Goal: Task Accomplishment & Management: Manage account settings

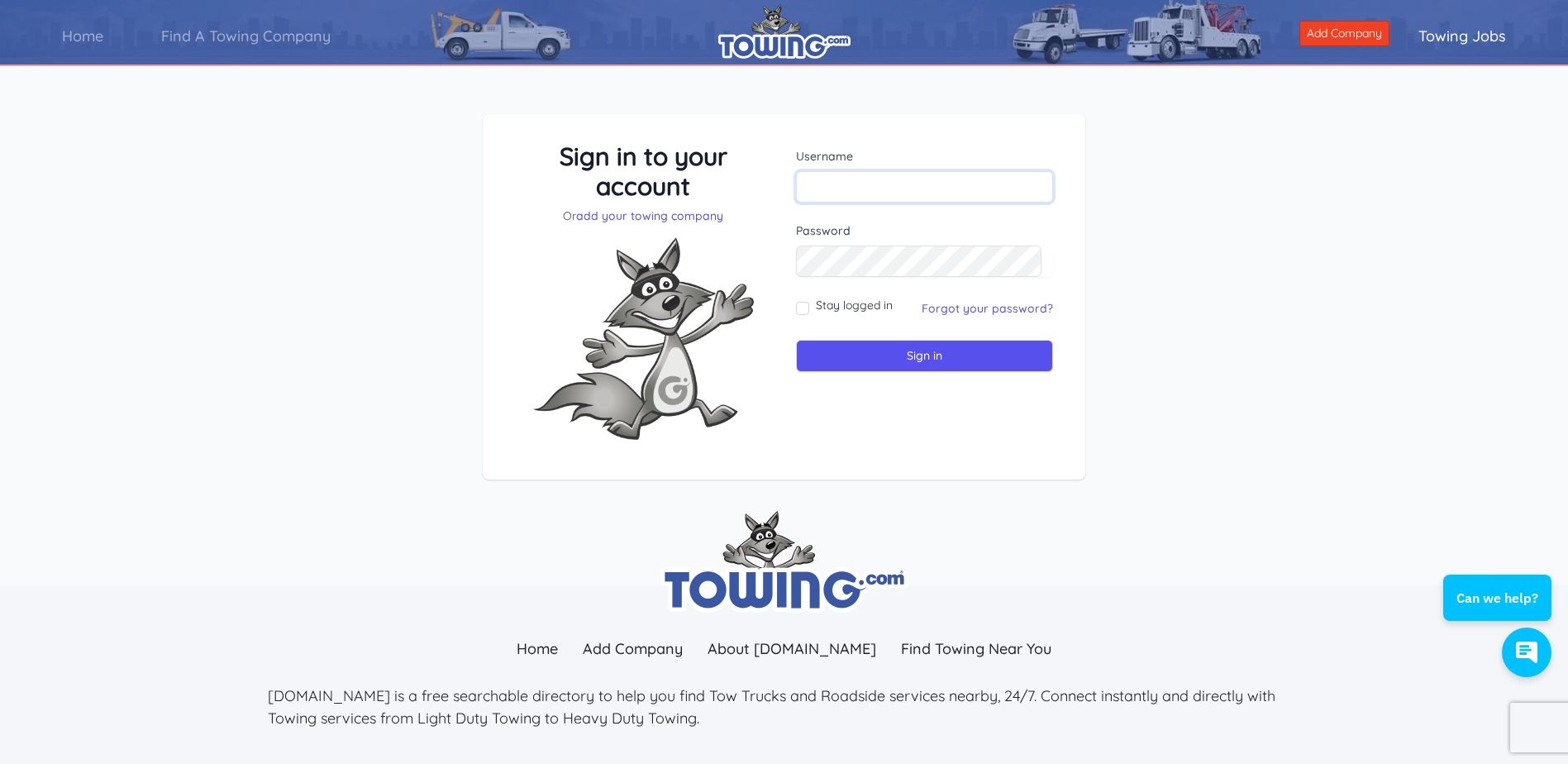
click at [901, 191] on input "text" at bounding box center [924, 186] width 257 height 31
type input "[PERSON_NAME][EMAIL_ADDRESS][DOMAIN_NAME]"
click at [862, 349] on input "Sign in" at bounding box center [924, 355] width 257 height 32
click at [927, 191] on input "text" at bounding box center [924, 186] width 257 height 31
type input "[PERSON_NAME][EMAIL_ADDRESS][DOMAIN_NAME]"
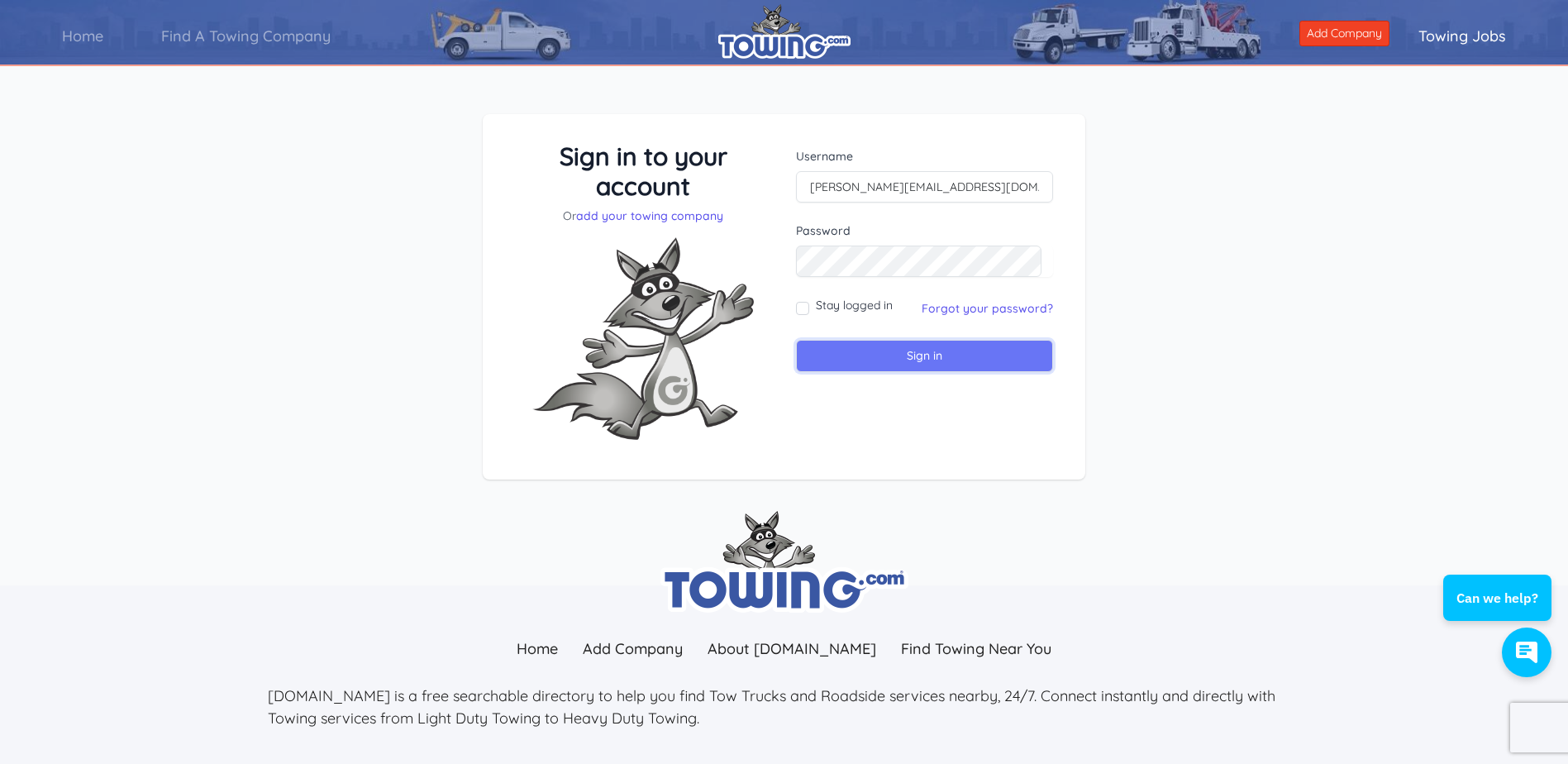
click at [935, 352] on input "Sign in" at bounding box center [924, 355] width 257 height 32
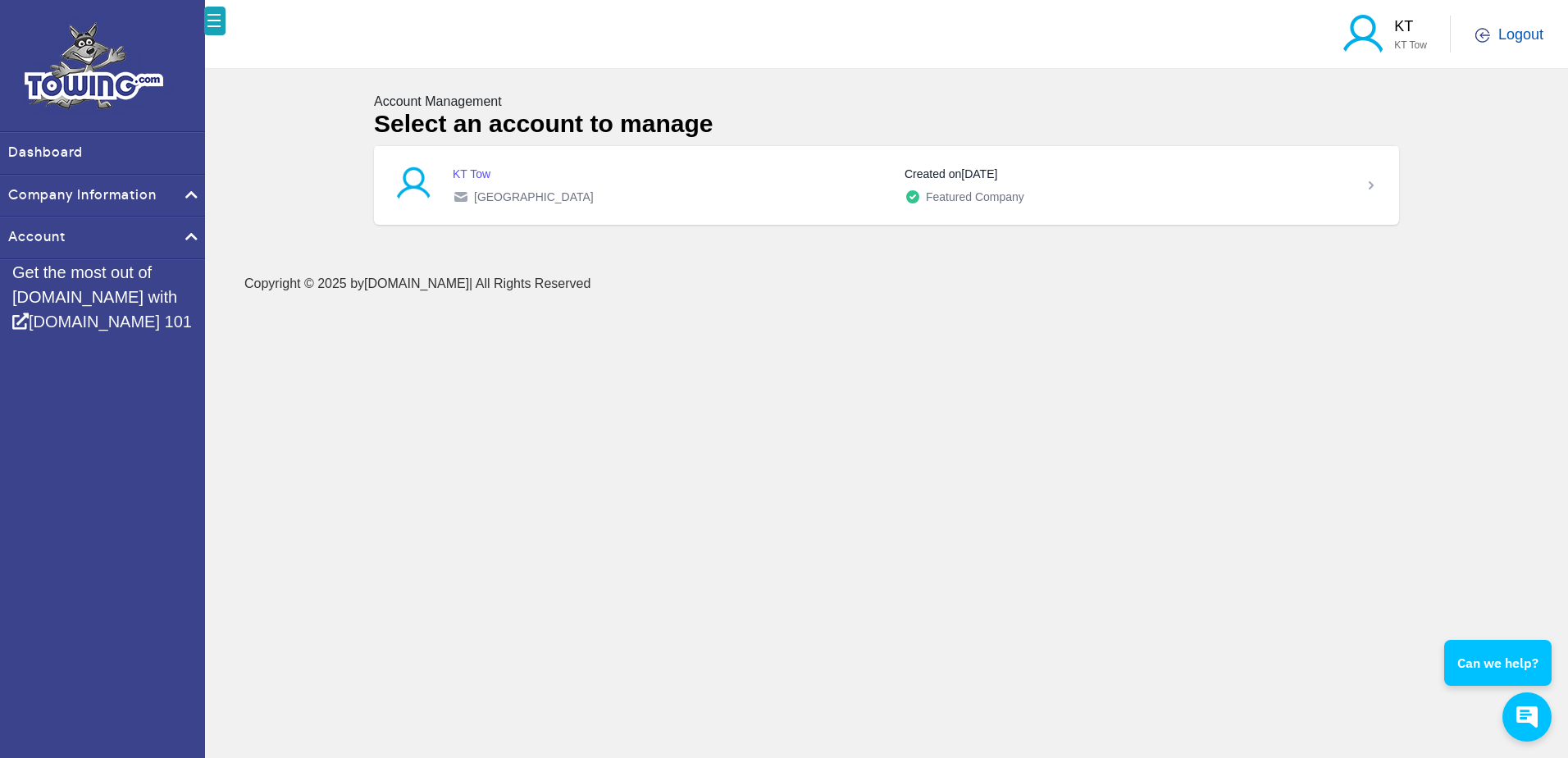
click at [1507, 28] on span "Logout" at bounding box center [1521, 34] width 45 height 20
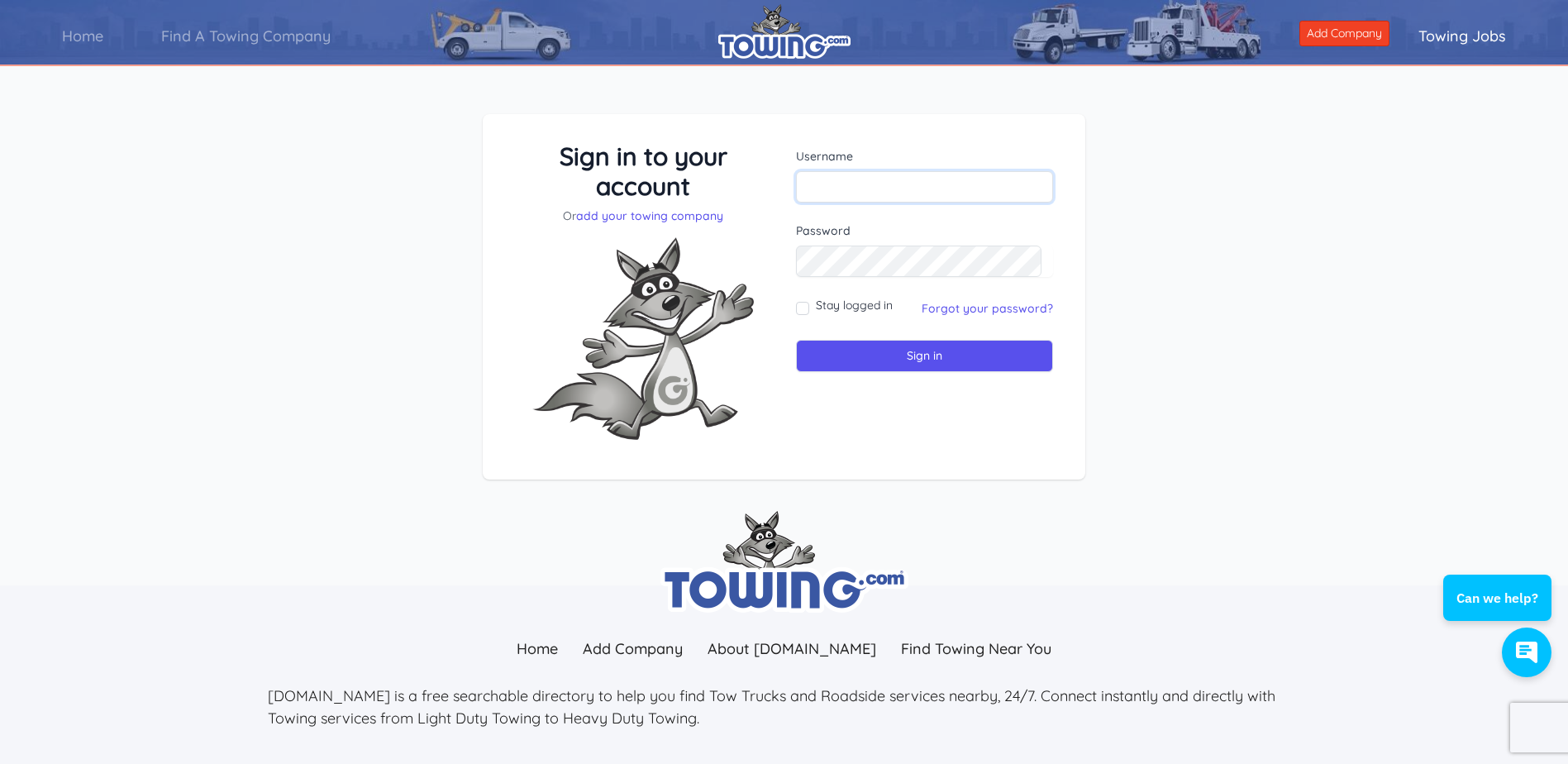
click at [940, 194] on input "text" at bounding box center [924, 186] width 257 height 31
type input "[PERSON_NAME][EMAIL_ADDRESS][DOMAIN_NAME]"
click at [957, 311] on link "Forgot your password?" at bounding box center [987, 308] width 131 height 15
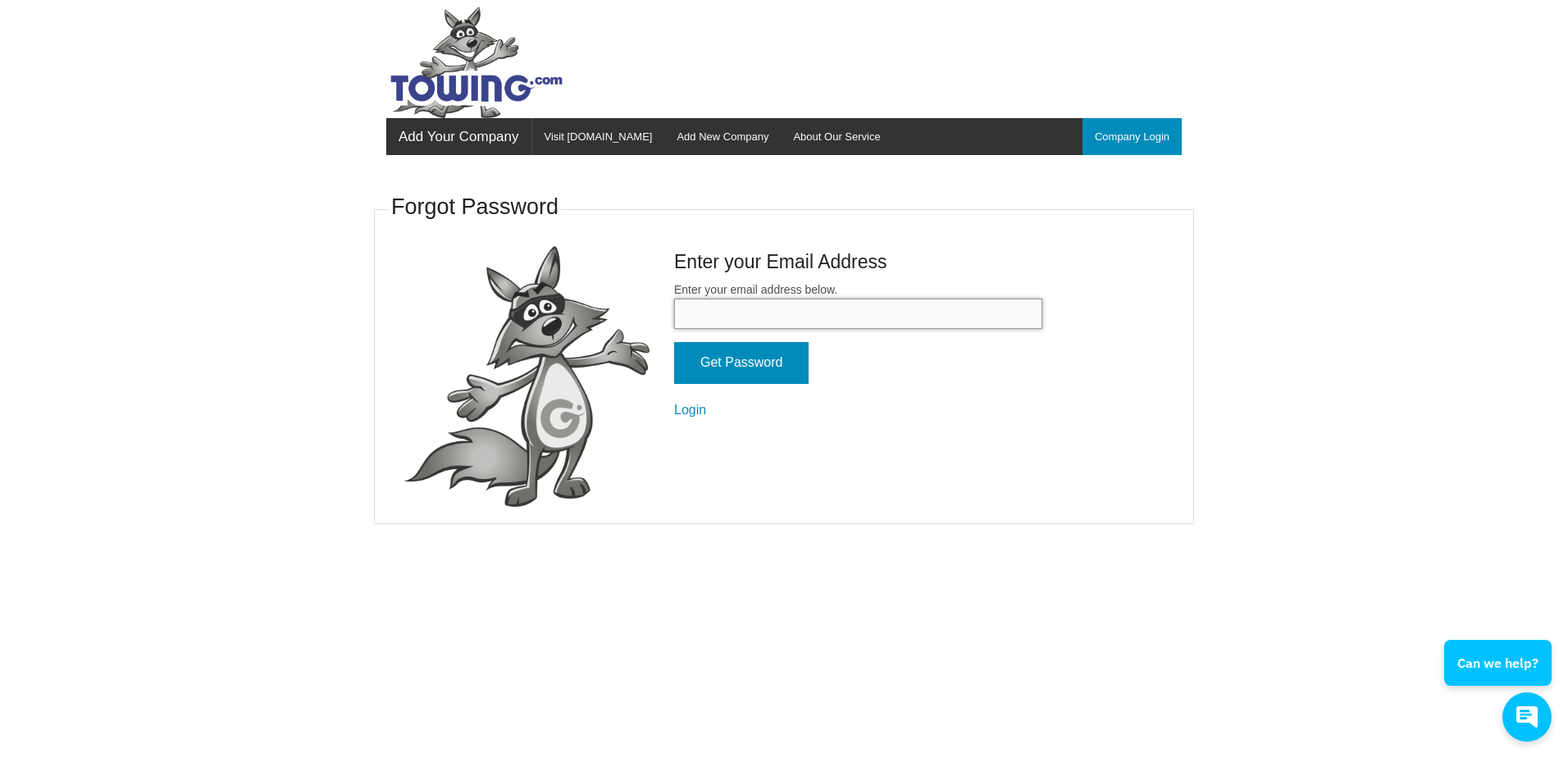
click at [893, 322] on input "Enter your email address below." at bounding box center [858, 313] width 368 height 31
type input "[PERSON_NAME][EMAIL_ADDRESS][DOMAIN_NAME]"
click at [768, 368] on input "Get Password" at bounding box center [741, 363] width 135 height 42
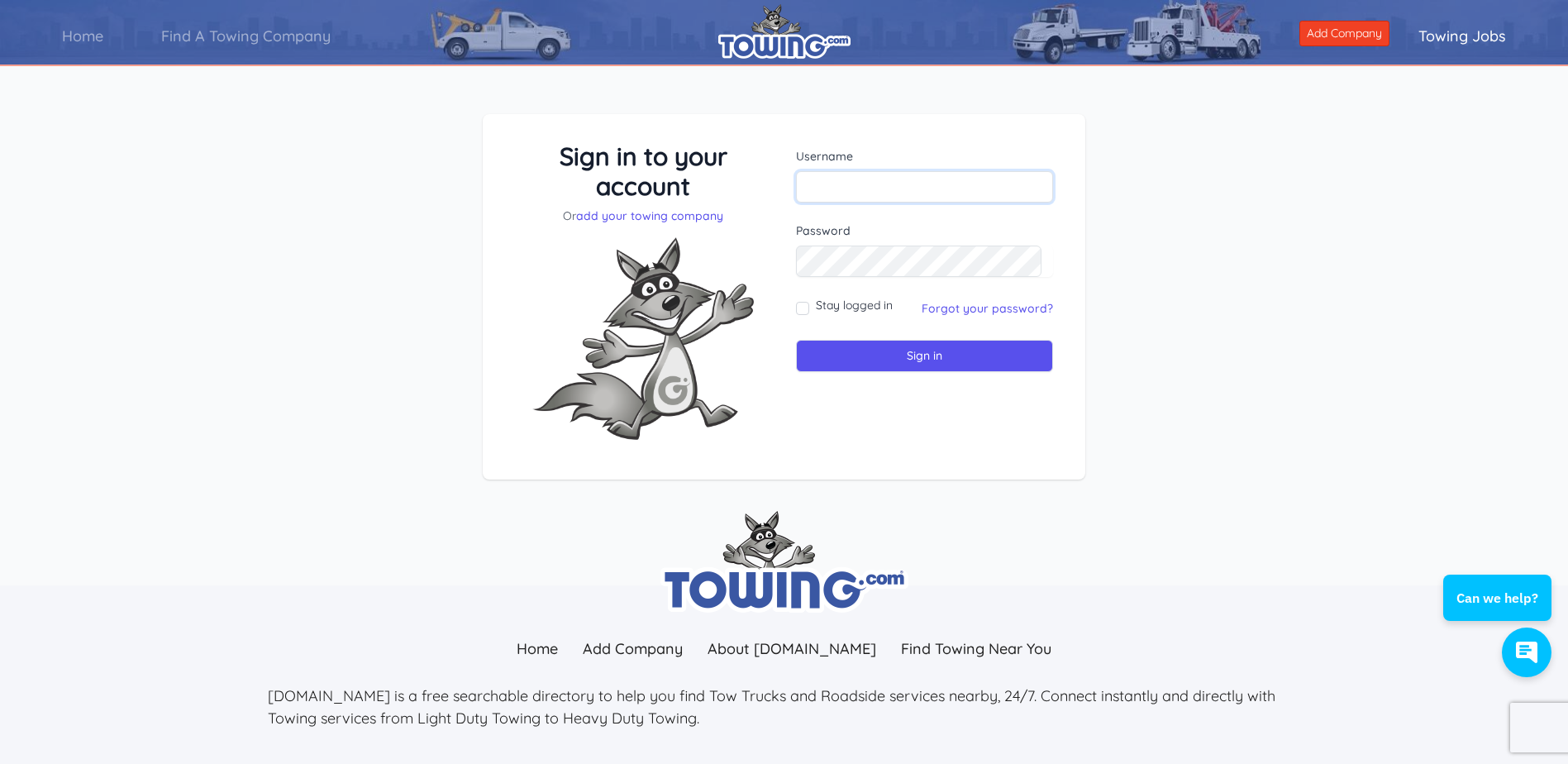
click at [889, 199] on input "text" at bounding box center [924, 186] width 257 height 31
type input "[PERSON_NAME][EMAIL_ADDRESS][DOMAIN_NAME]"
click at [878, 351] on input "Sign in" at bounding box center [924, 355] width 257 height 32
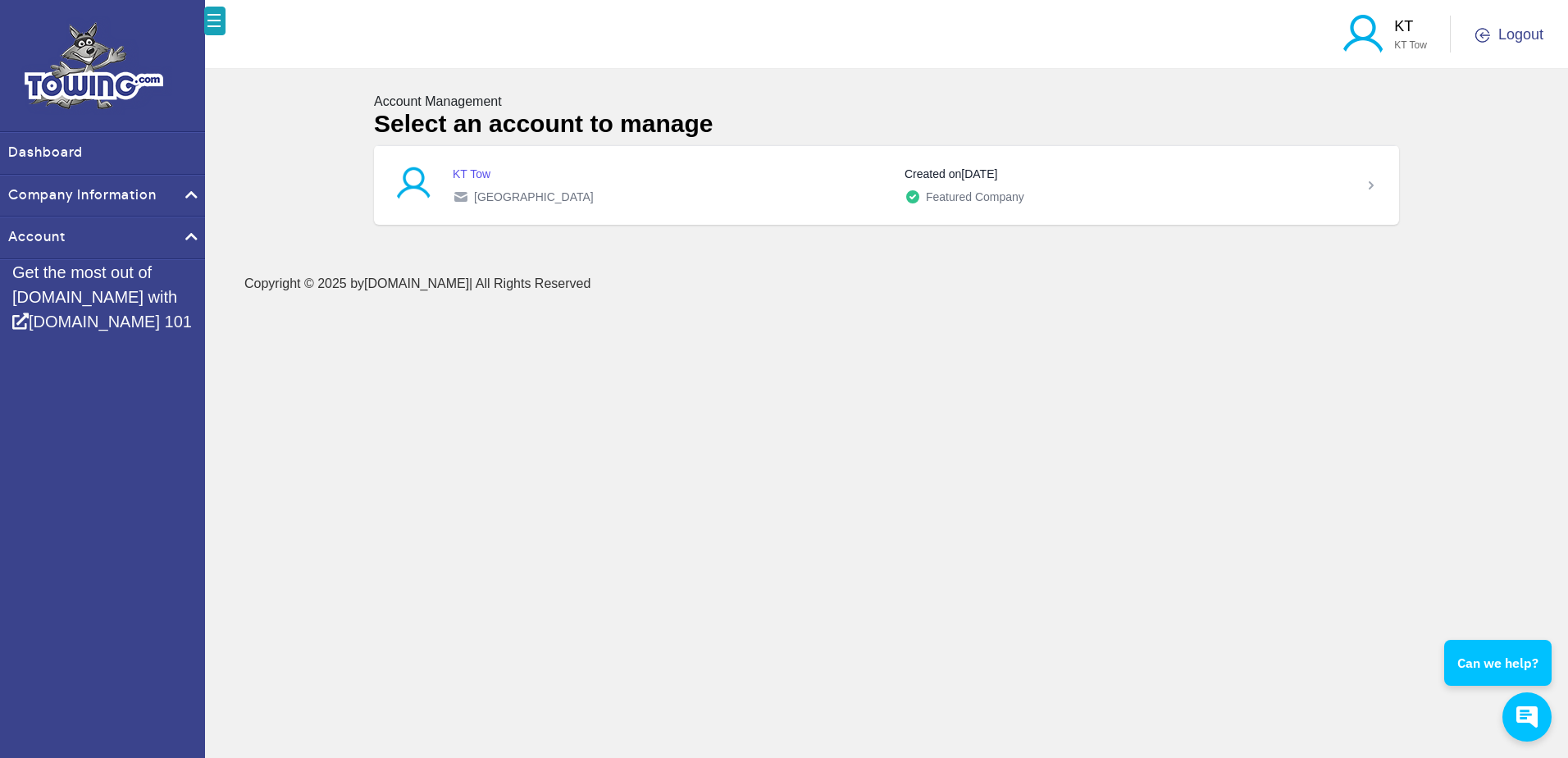
click at [1515, 45] on div "KT KT Tow Logout" at bounding box center [1429, 33] width 229 height 52
click at [1515, 40] on span "Logout" at bounding box center [1521, 34] width 45 height 20
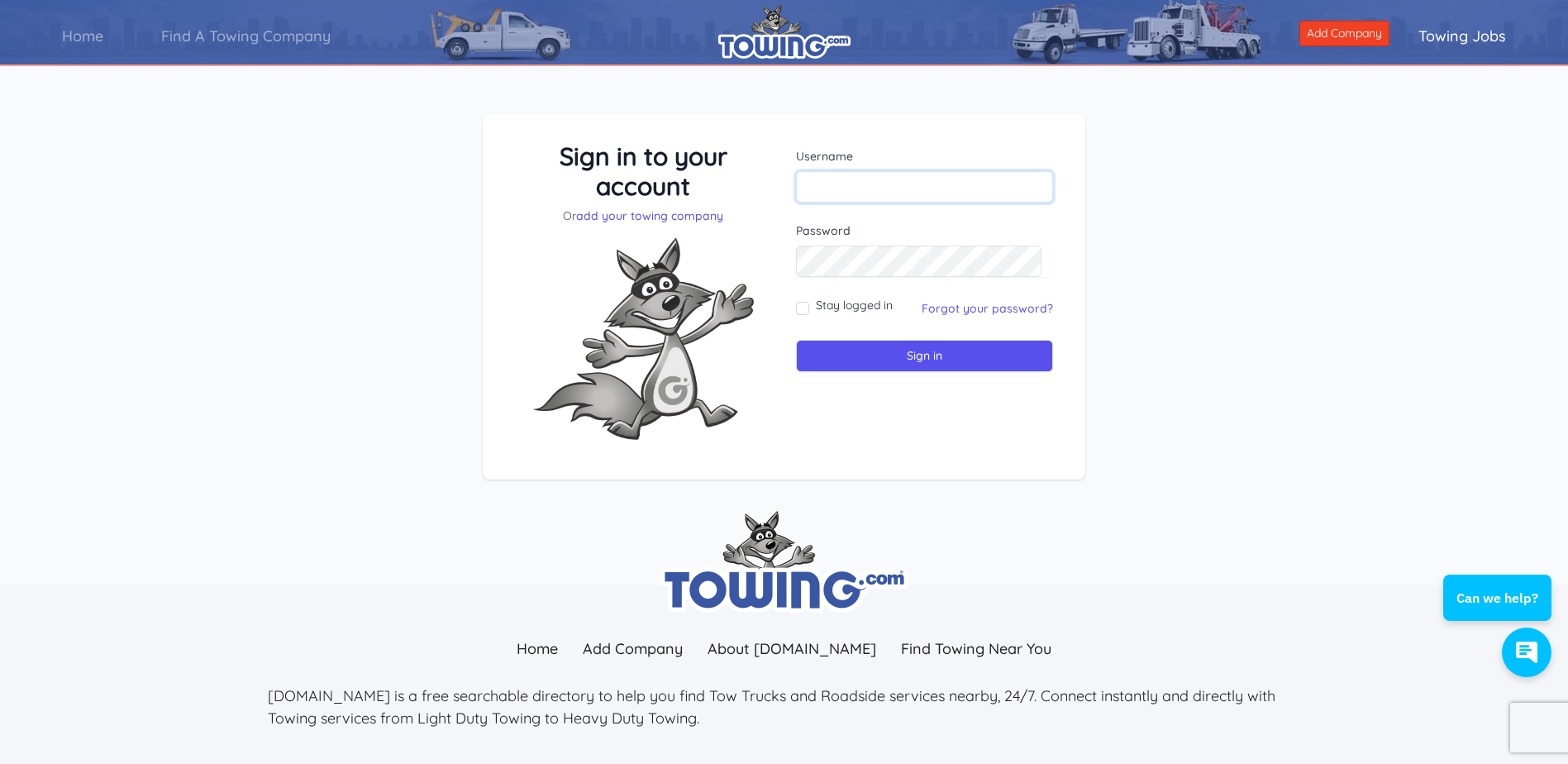
click at [924, 187] on input "text" at bounding box center [924, 186] width 257 height 31
paste input "[EMAIL_ADDRESS][DOMAIN_NAME]"
click at [810, 192] on input "[EMAIL_ADDRESS][DOMAIN_NAME]" at bounding box center [924, 186] width 257 height 31
type input "[EMAIL_ADDRESS][DOMAIN_NAME]"
click at [1000, 197] on input "floridamobilerv@aol.com" at bounding box center [924, 186] width 257 height 31
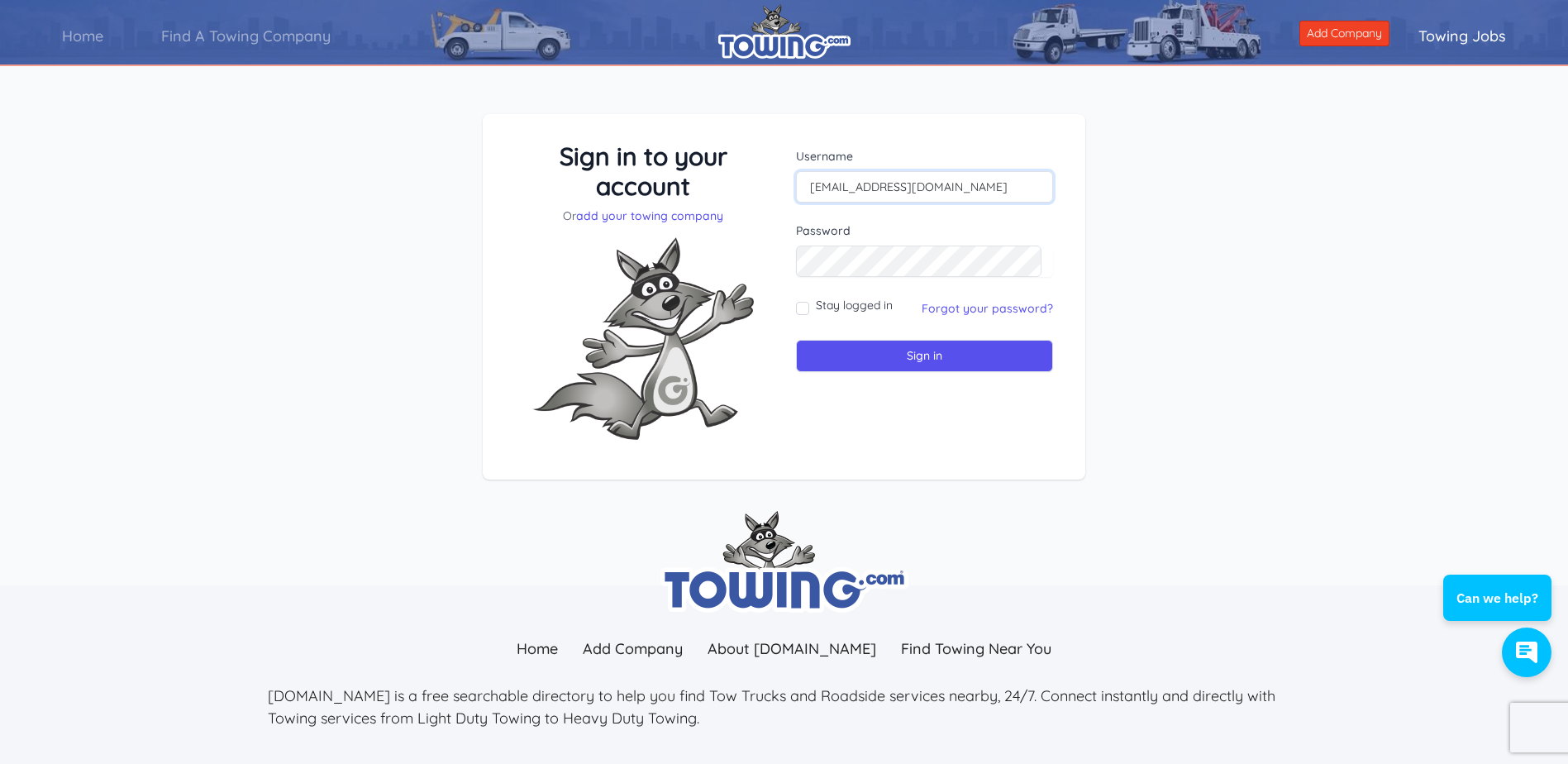
click at [1000, 197] on input "floridamobilerv@aol.com" at bounding box center [924, 186] width 257 height 31
type input "kate@towing.com"
click at [942, 357] on input "Sign in" at bounding box center [924, 355] width 257 height 32
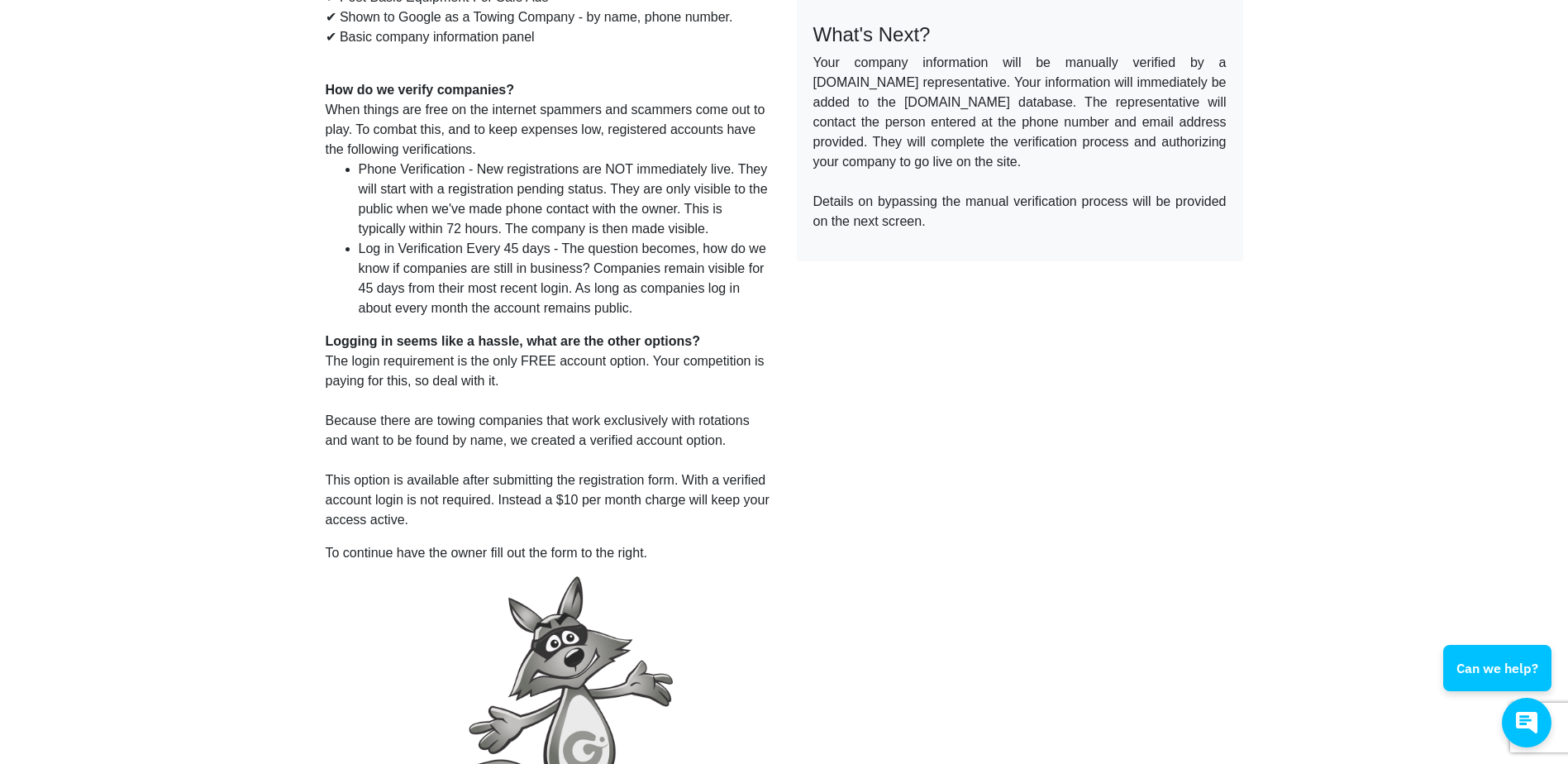
scroll to position [674, 0]
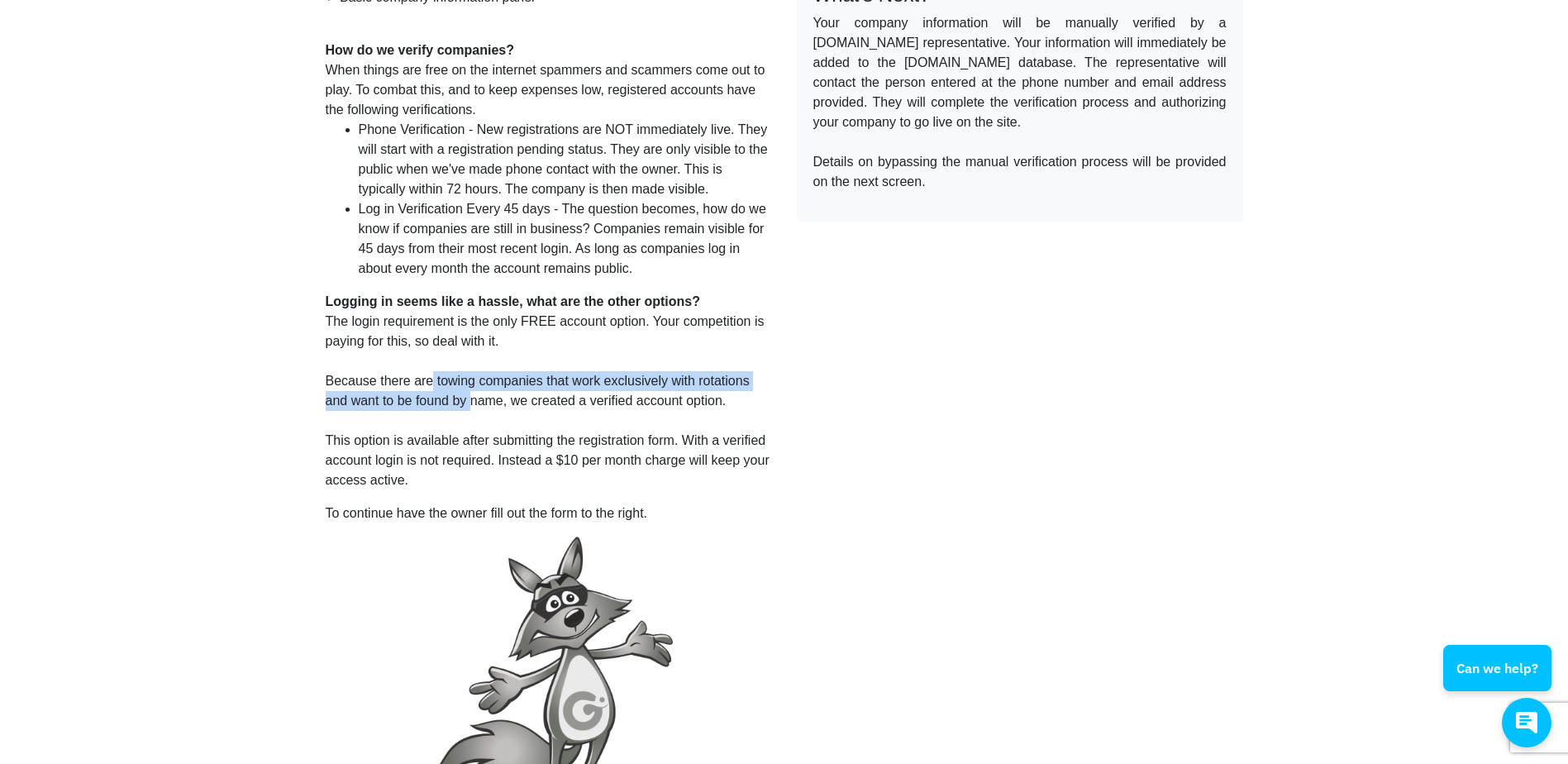
drag, startPoint x: 326, startPoint y: 381, endPoint x: 374, endPoint y: 394, distance: 49.7
click at [374, 394] on div "Register Your Towing Company [DOMAIN_NAME] is where the world expects to find y…" at bounding box center [549, 172] width 472 height 1256
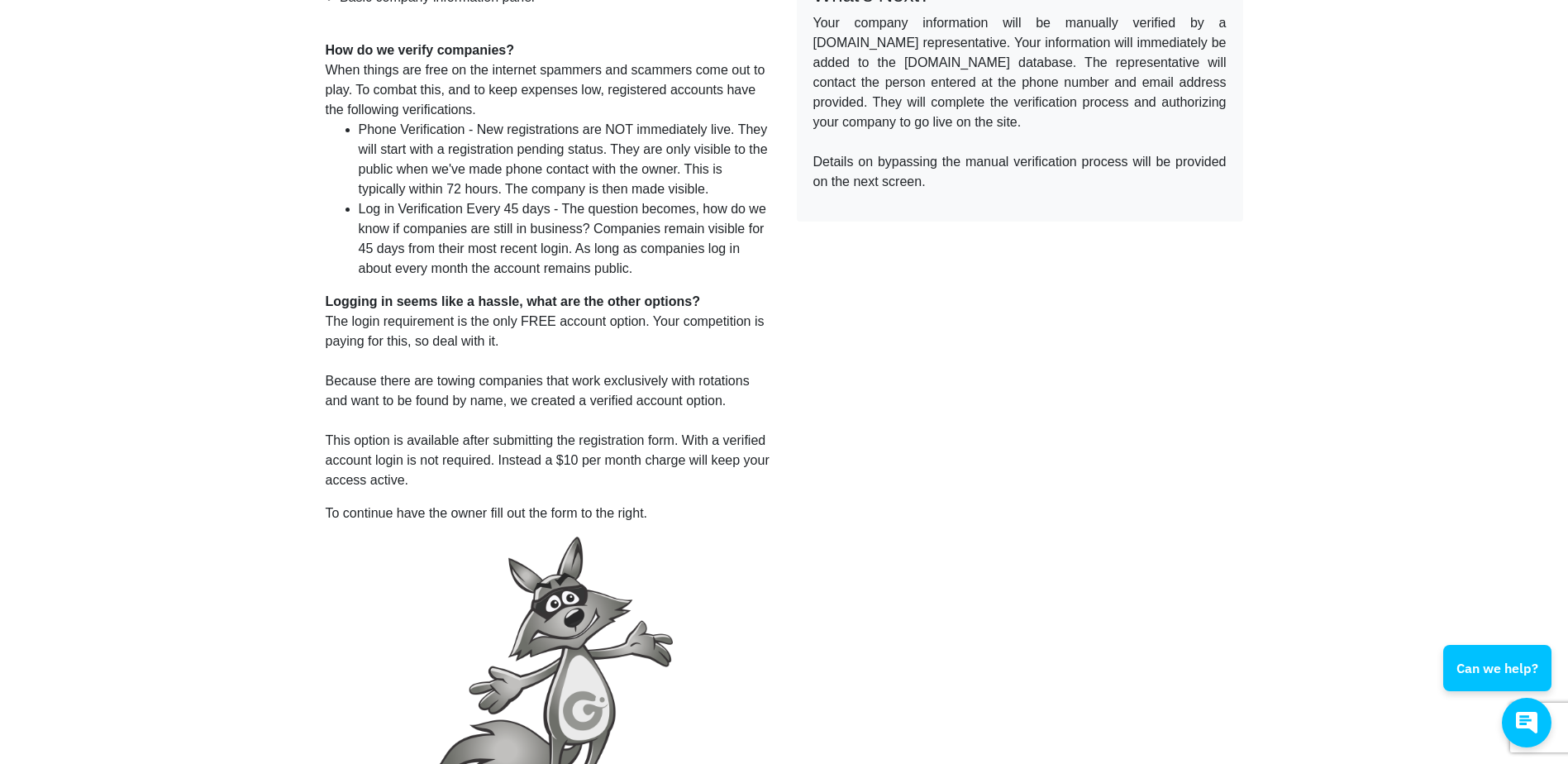
drag, startPoint x: 374, startPoint y: 394, endPoint x: 264, endPoint y: 470, distance: 133.7
click at [264, 470] on body "For Companies That Are Out to Win! Register Your Towing Company [DOMAIN_NAME] i…" at bounding box center [784, 63] width 1568 height 1475
drag, startPoint x: 683, startPoint y: 439, endPoint x: 735, endPoint y: 489, distance: 72.1
click at [735, 489] on div "Register Your Towing Company [DOMAIN_NAME] is where the world expects to find y…" at bounding box center [549, 172] width 472 height 1256
copy div "With a verified account login is not required. Instead a $10 per month charge w…"
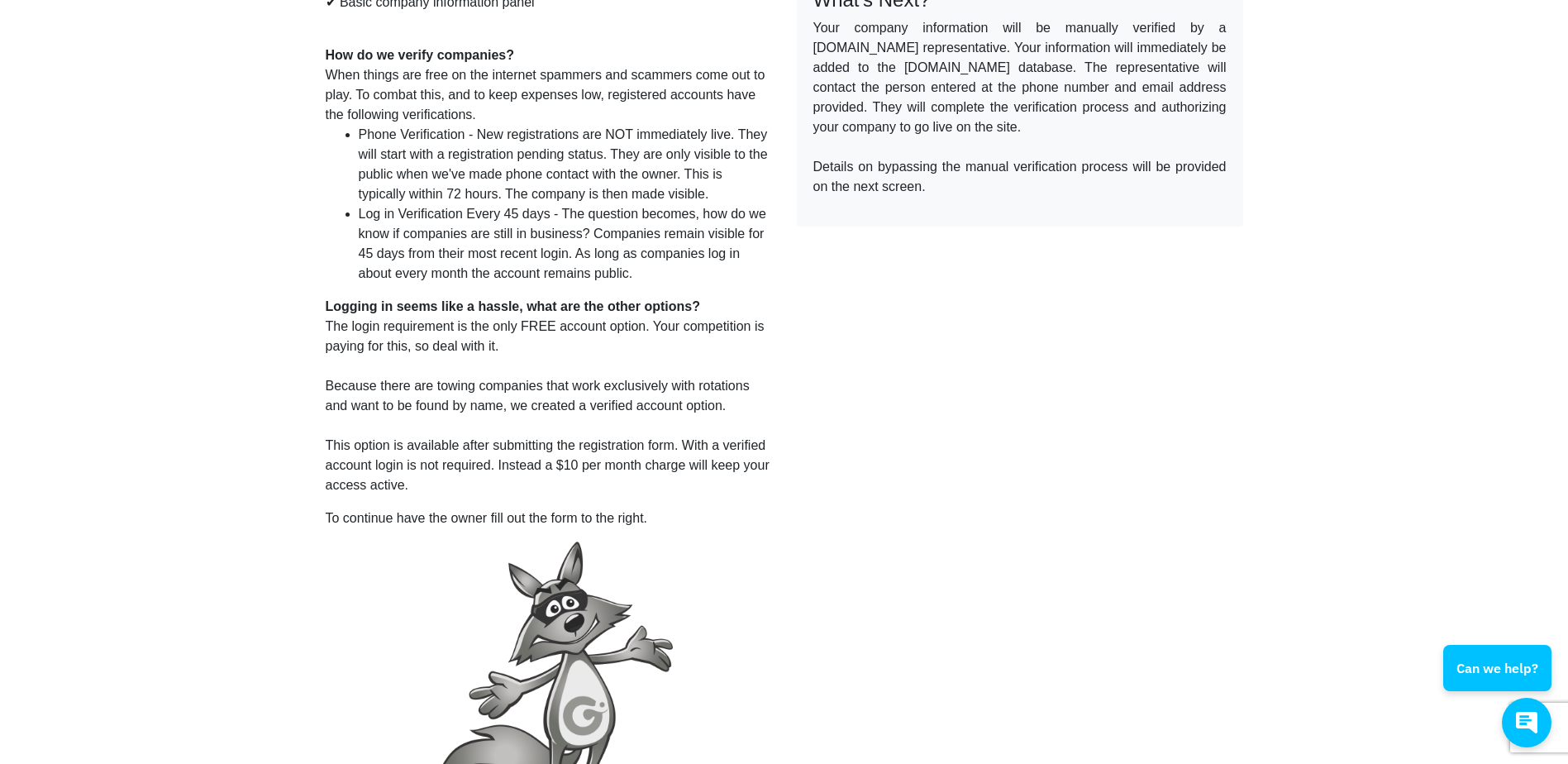
scroll to position [670, 0]
click at [284, 328] on body "For Companies That Are Out to Win! Register Your Towing Company Towing.com is w…" at bounding box center [784, 67] width 1568 height 1475
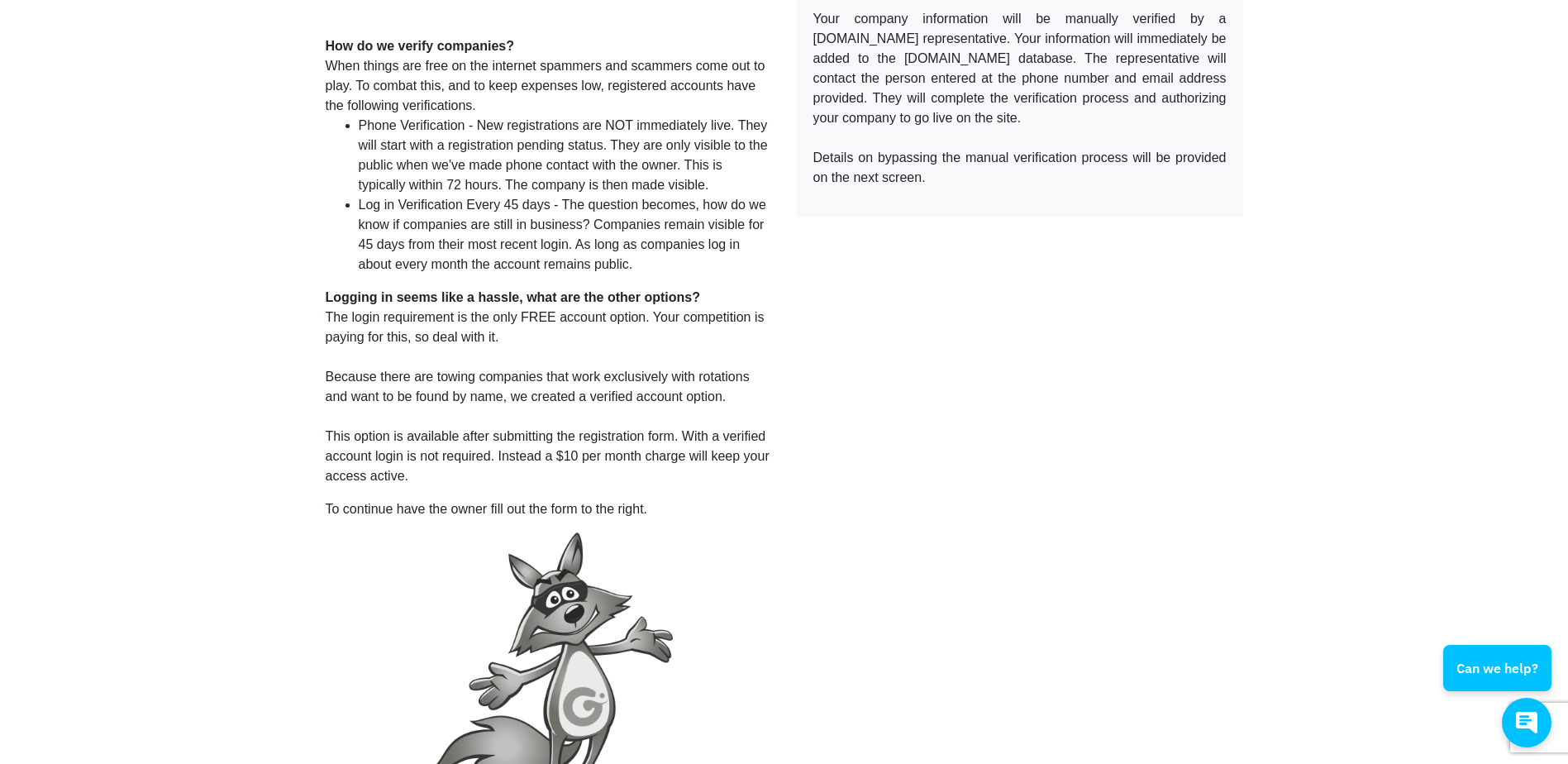
scroll to position [680, 0]
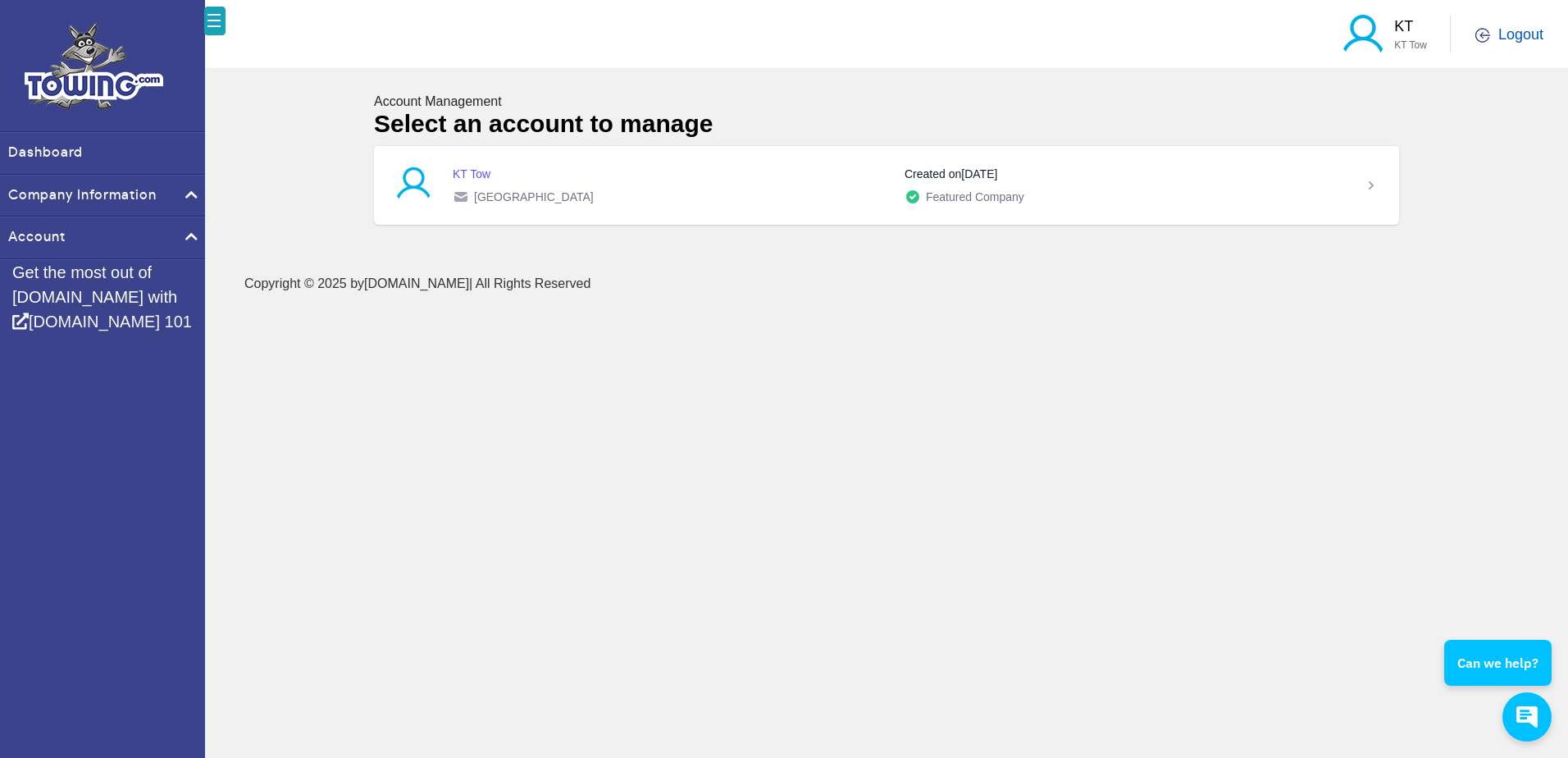
click at [1491, 40] on span at bounding box center [1487, 35] width 23 height 15
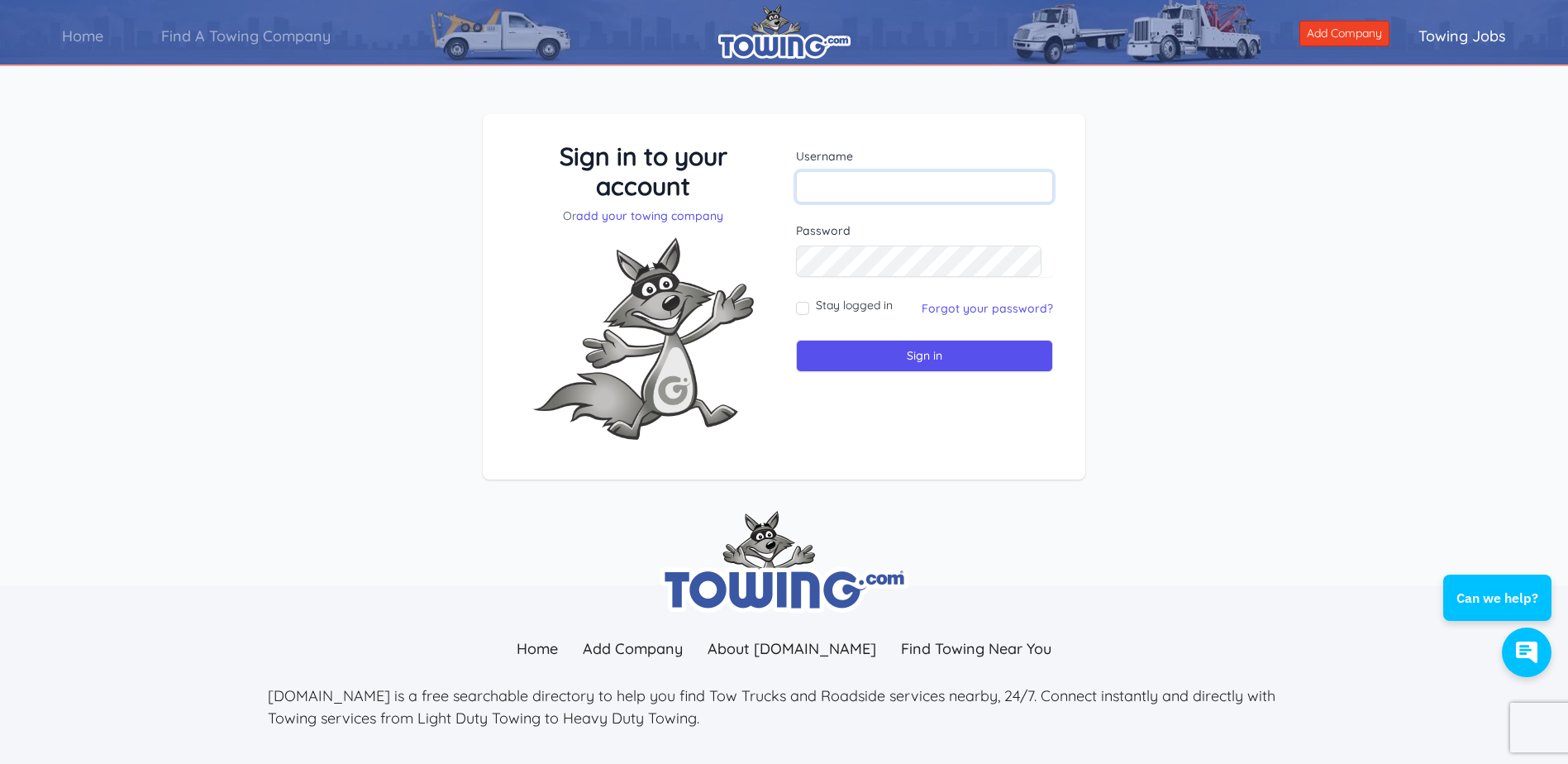
click at [849, 187] on input "text" at bounding box center [924, 186] width 257 height 31
type input "kate@towing.com"
click at [911, 355] on input "Sign in" at bounding box center [924, 355] width 257 height 32
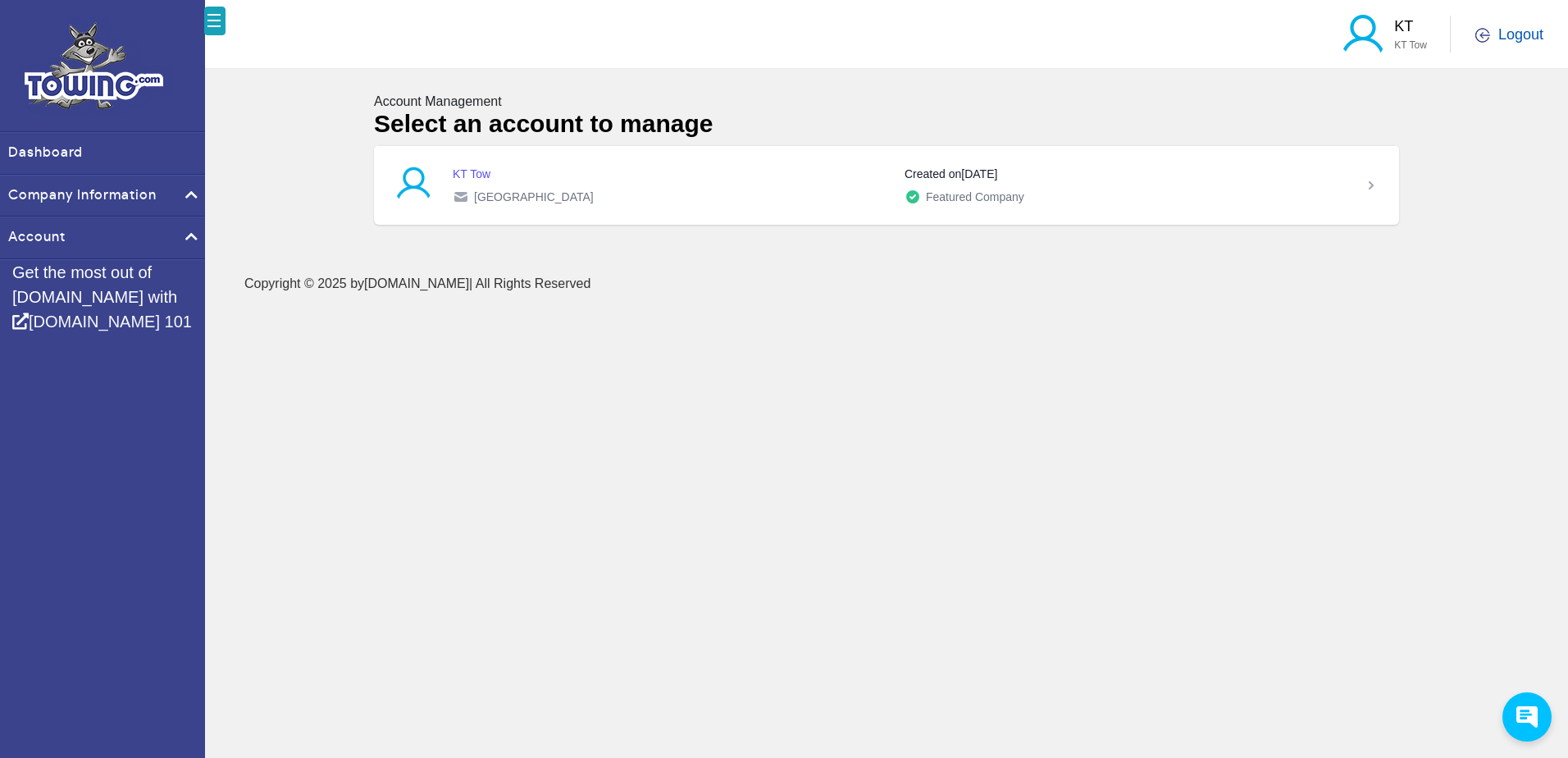
click at [1505, 39] on span "Logout" at bounding box center [1521, 34] width 45 height 20
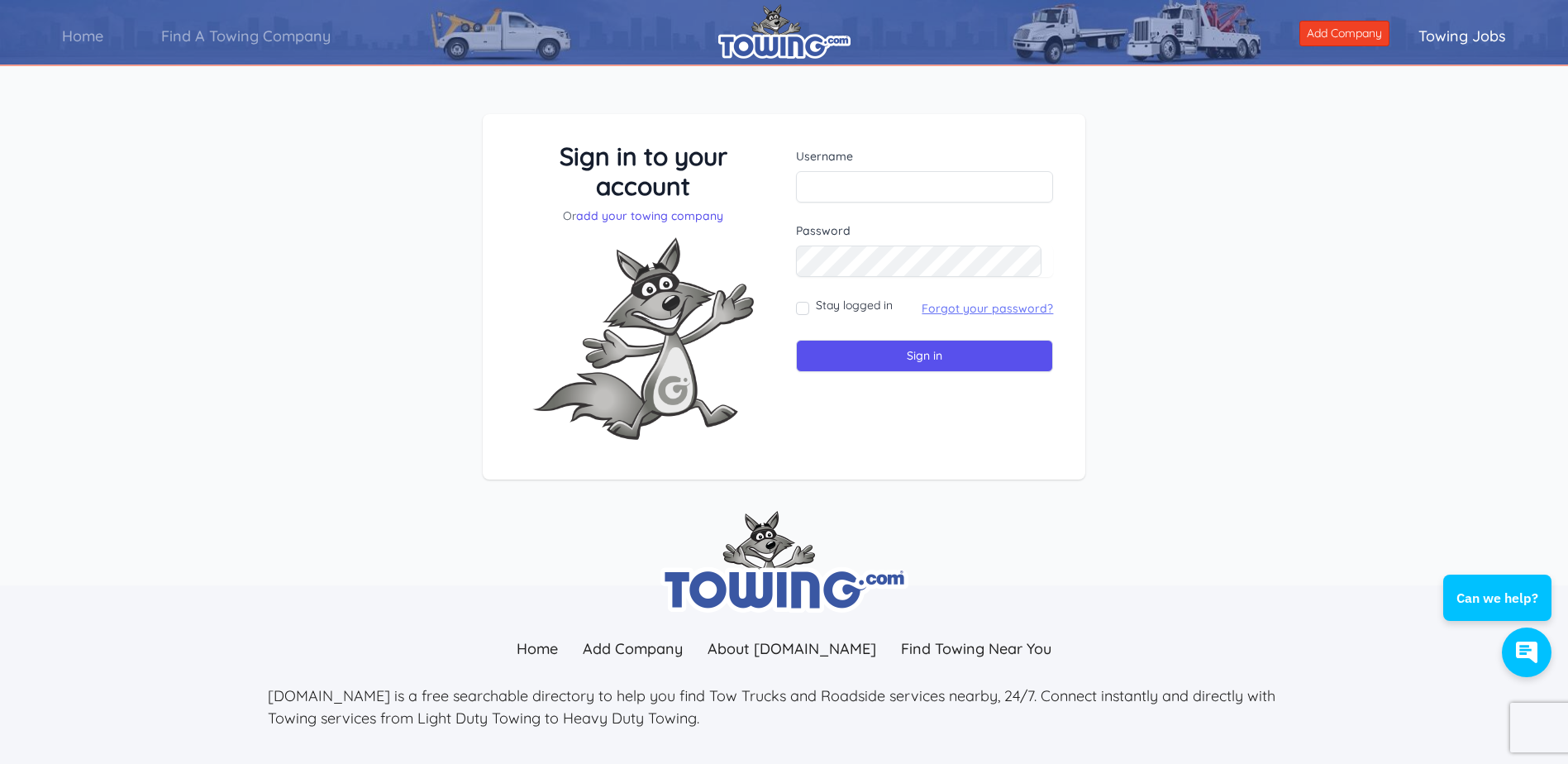
click at [960, 303] on link "Forgot your password?" at bounding box center [987, 308] width 131 height 15
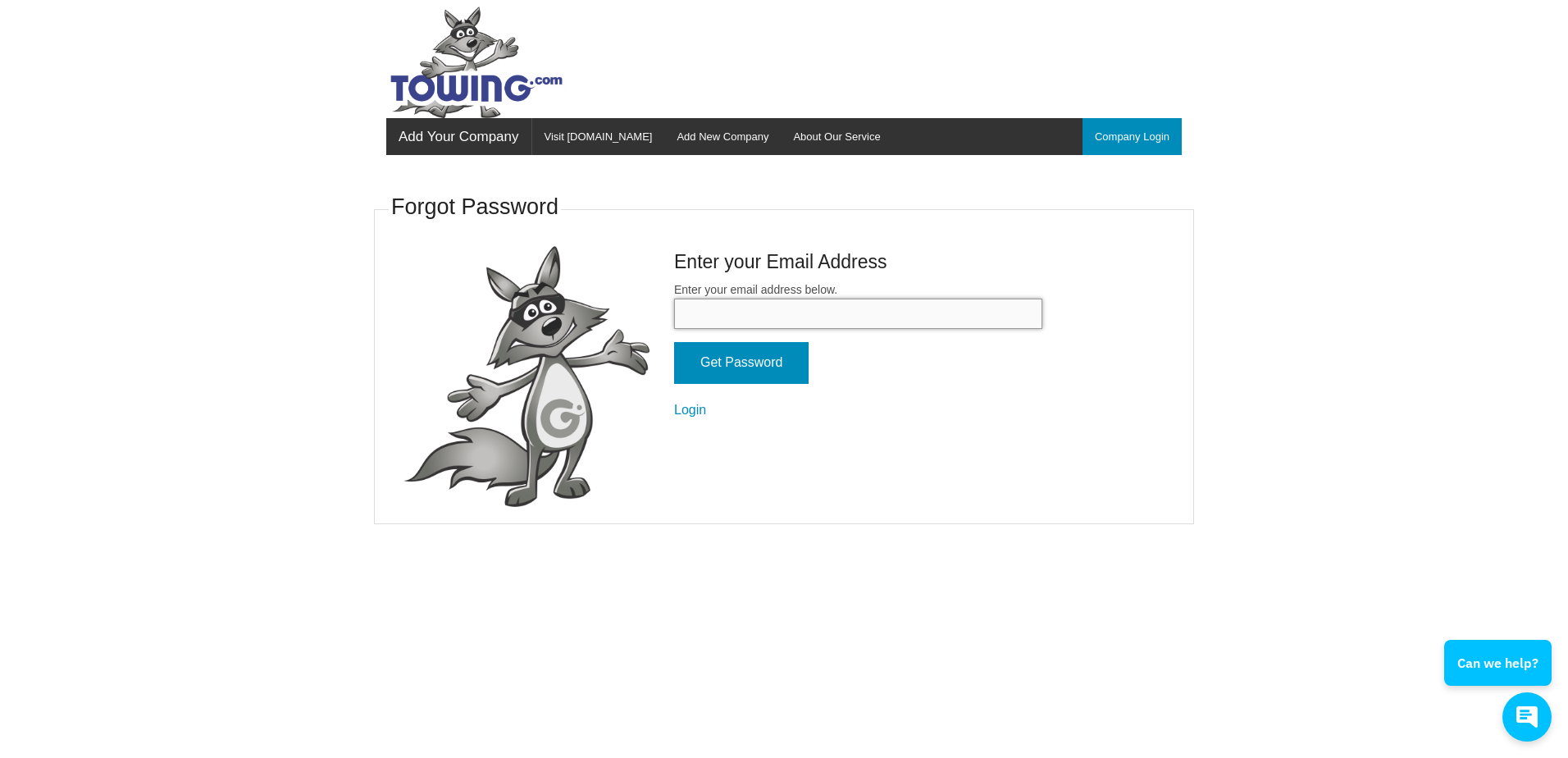
click at [858, 317] on input "Enter your email address below." at bounding box center [858, 313] width 368 height 31
type input "kate@towing.com"
click at [707, 371] on input "Get Password" at bounding box center [741, 363] width 135 height 42
